Goal: Check status: Check status

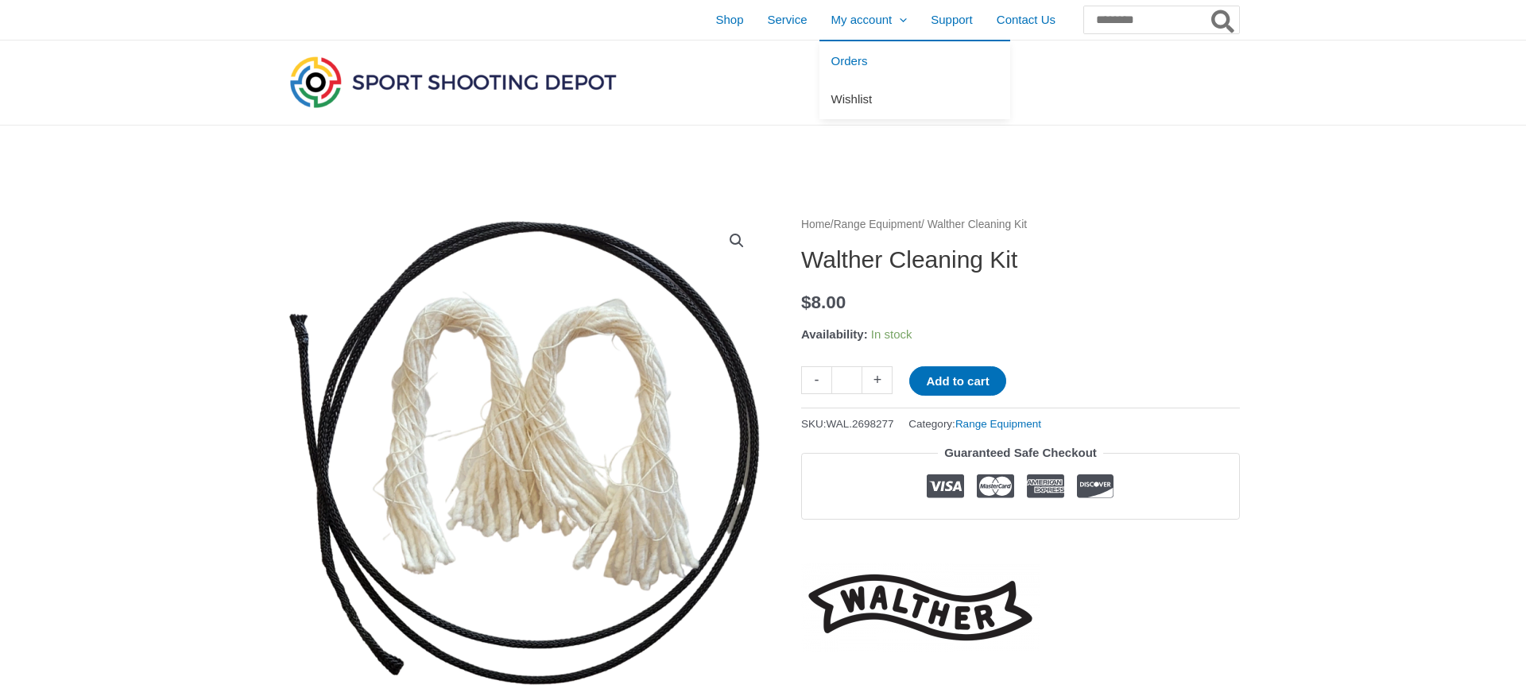
click at [831, 95] on span "Wishlist" at bounding box center [851, 99] width 41 height 14
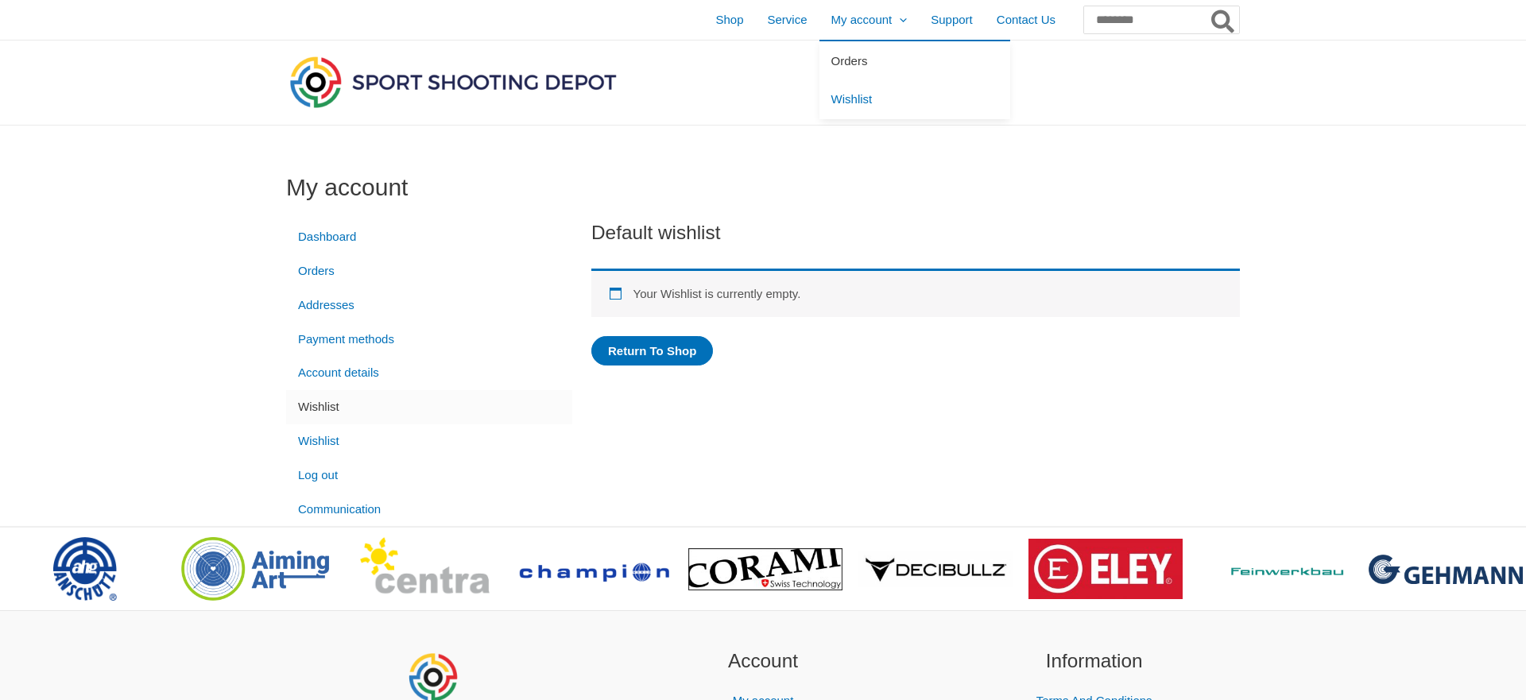
click at [819, 58] on link "Orders" at bounding box center [914, 60] width 191 height 39
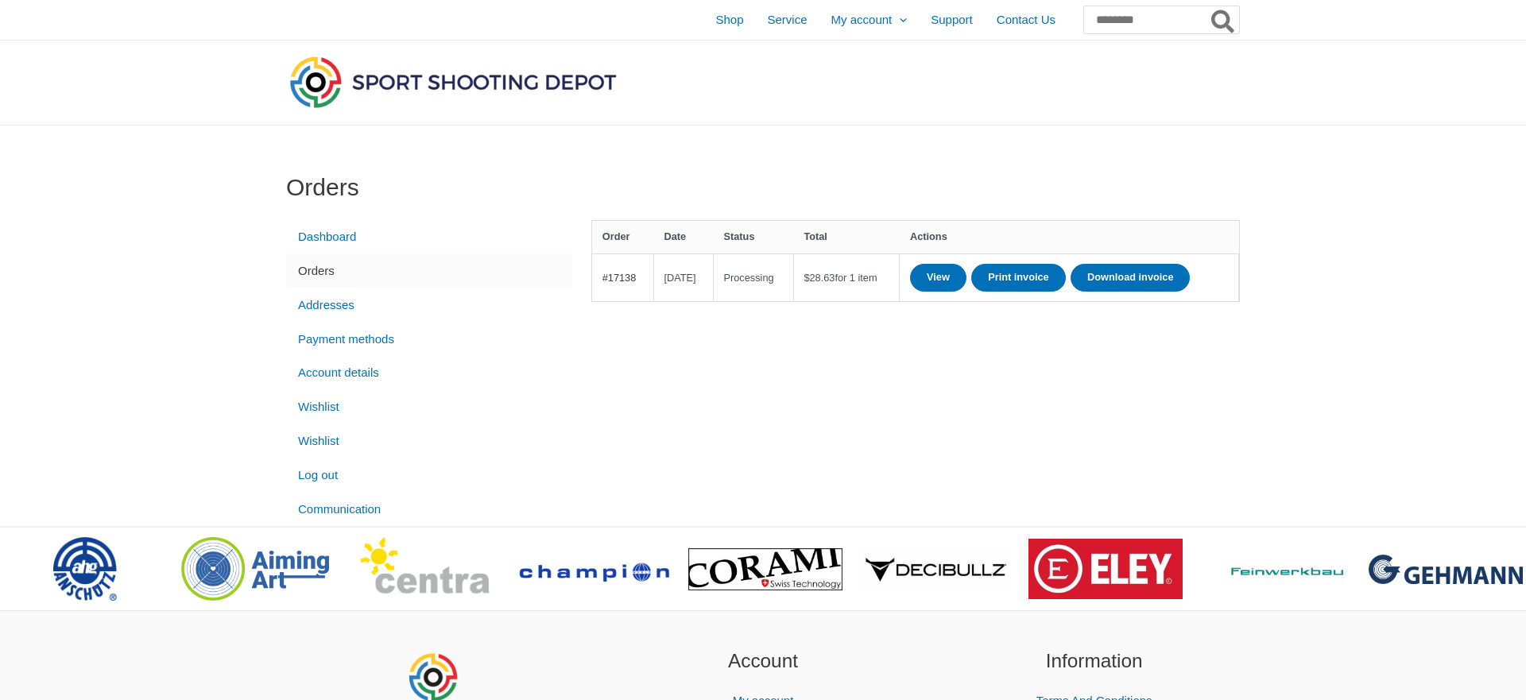
click at [617, 284] on link "#17138" at bounding box center [619, 278] width 34 height 12
